Goal: Task Accomplishment & Management: Use online tool/utility

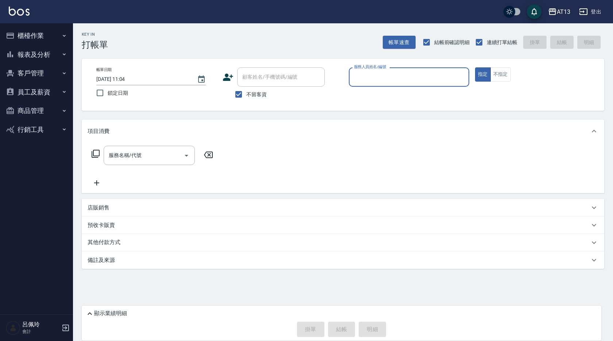
click at [35, 32] on button "櫃檯作業" at bounding box center [36, 35] width 67 height 19
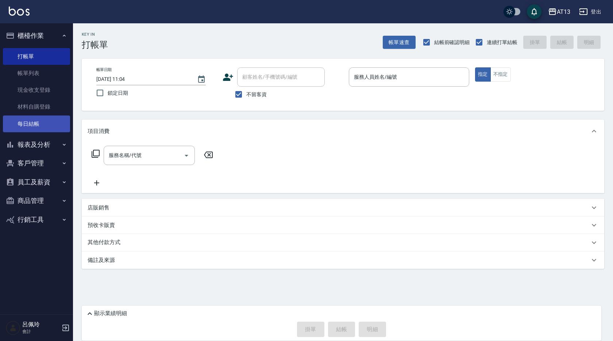
click at [43, 123] on link "每日結帳" at bounding box center [36, 124] width 67 height 17
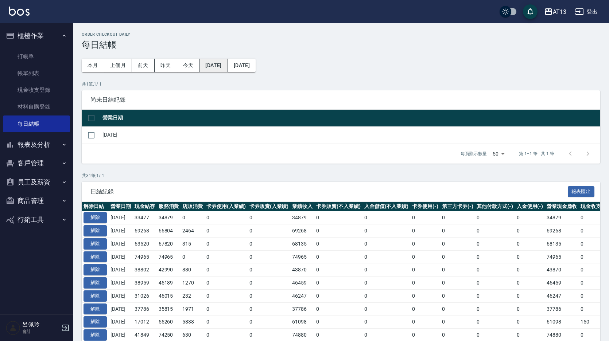
click at [216, 61] on button "[DATE]" at bounding box center [214, 65] width 28 height 13
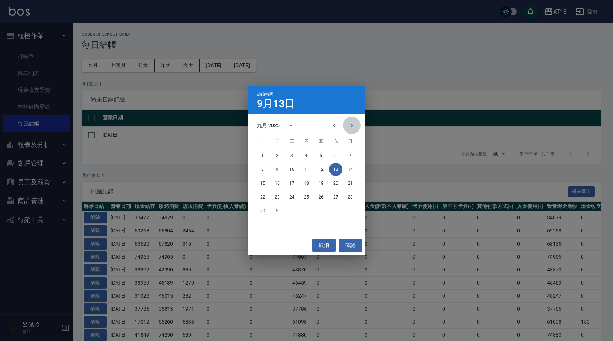
click at [347, 124] on button "Next month" at bounding box center [352, 126] width 18 height 18
click at [320, 174] on button "10" at bounding box center [320, 169] width 13 height 13
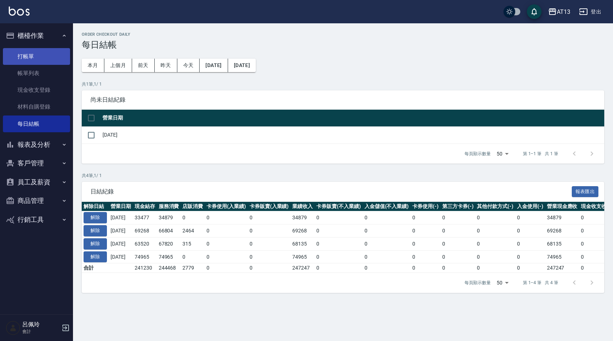
click at [40, 51] on link "打帳單" at bounding box center [36, 56] width 67 height 17
